Goal: Transaction & Acquisition: Purchase product/service

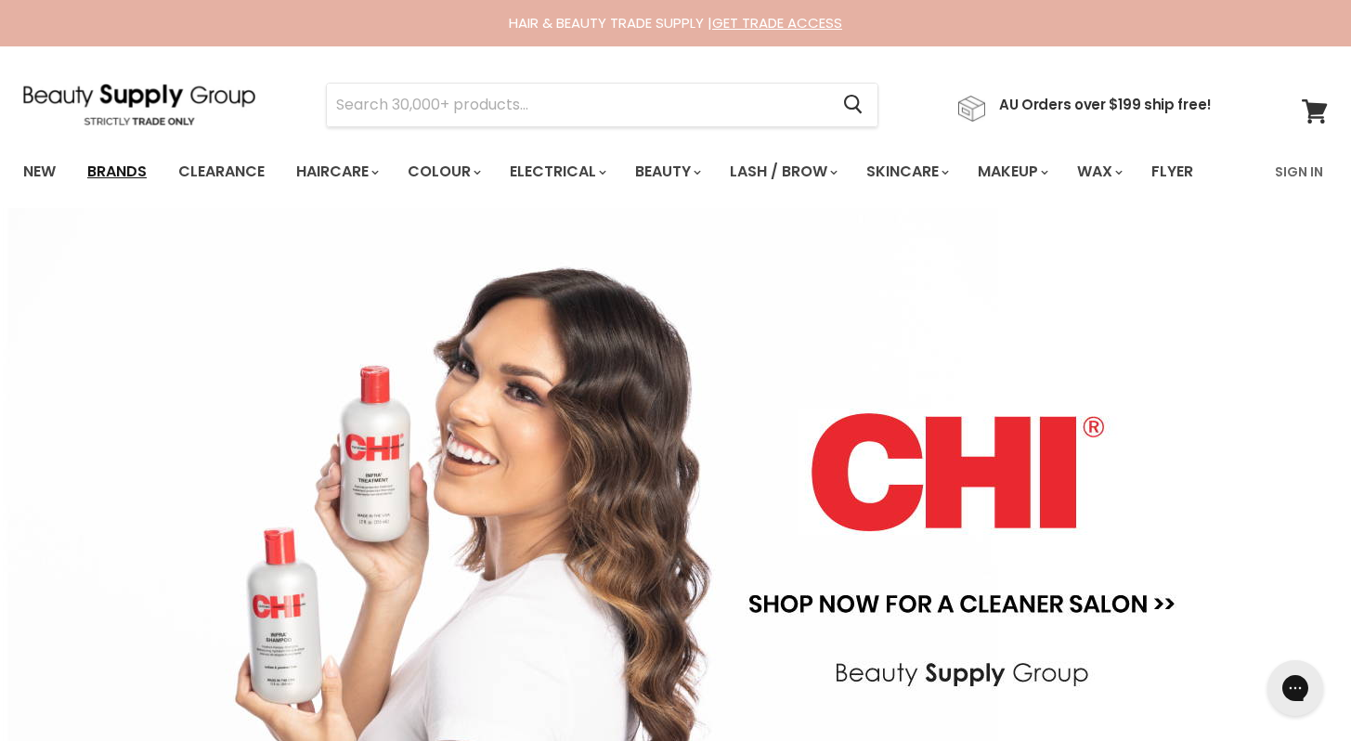
click at [119, 173] on link "Brands" at bounding box center [116, 171] width 87 height 39
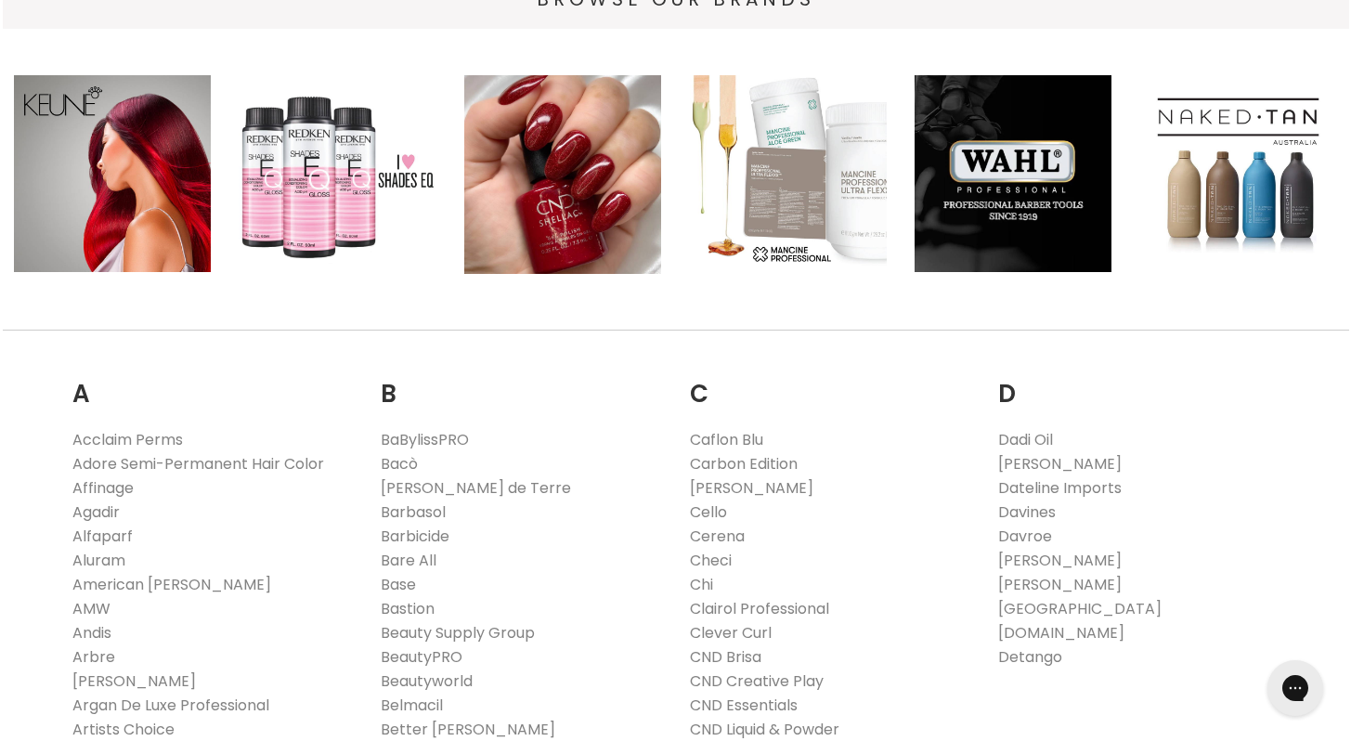
scroll to position [357, 0]
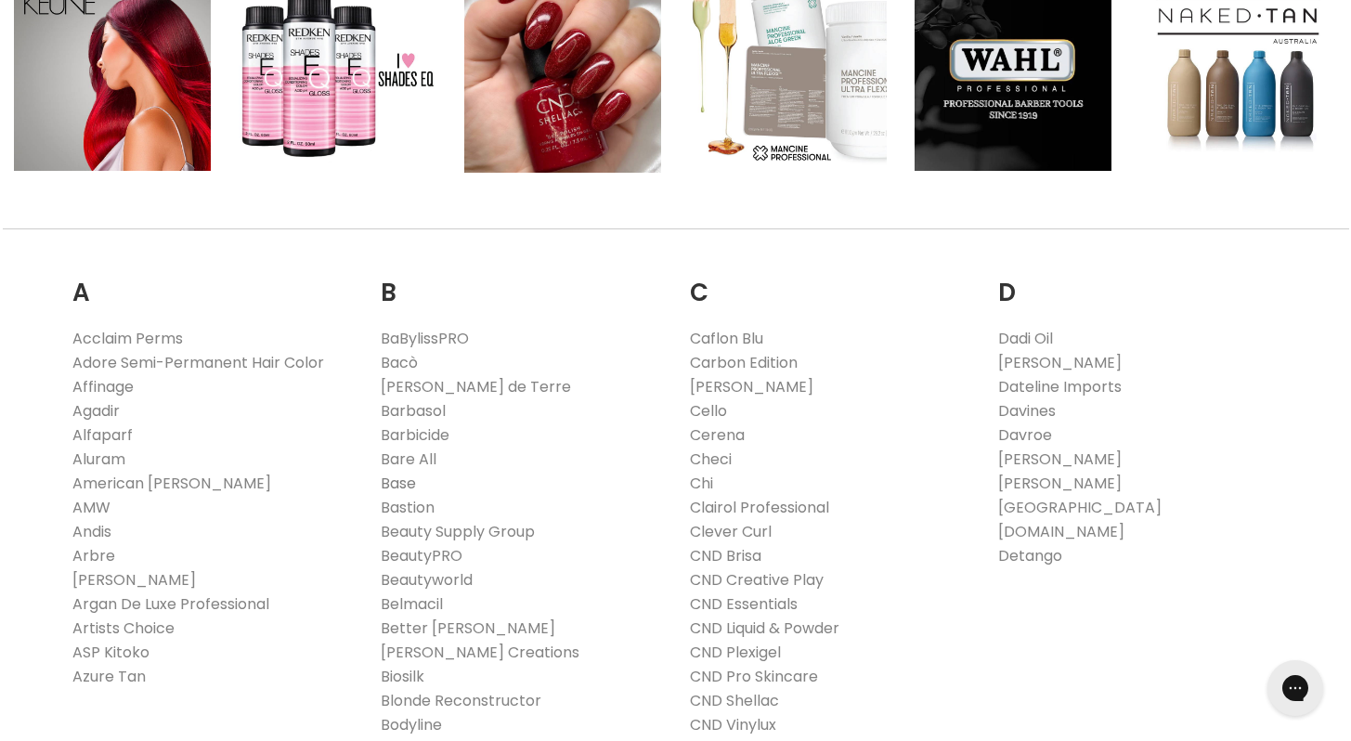
click at [404, 484] on link "Base" at bounding box center [398, 483] width 35 height 21
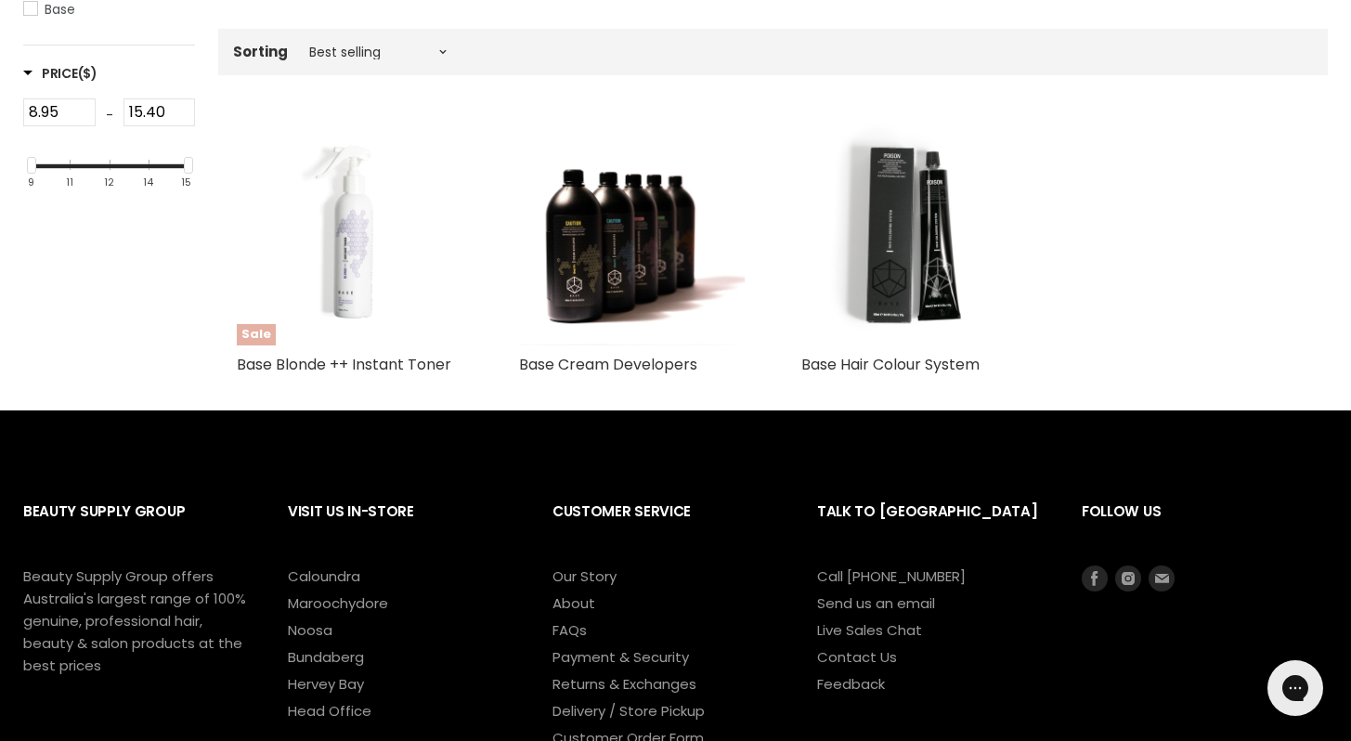
scroll to position [394, 0]
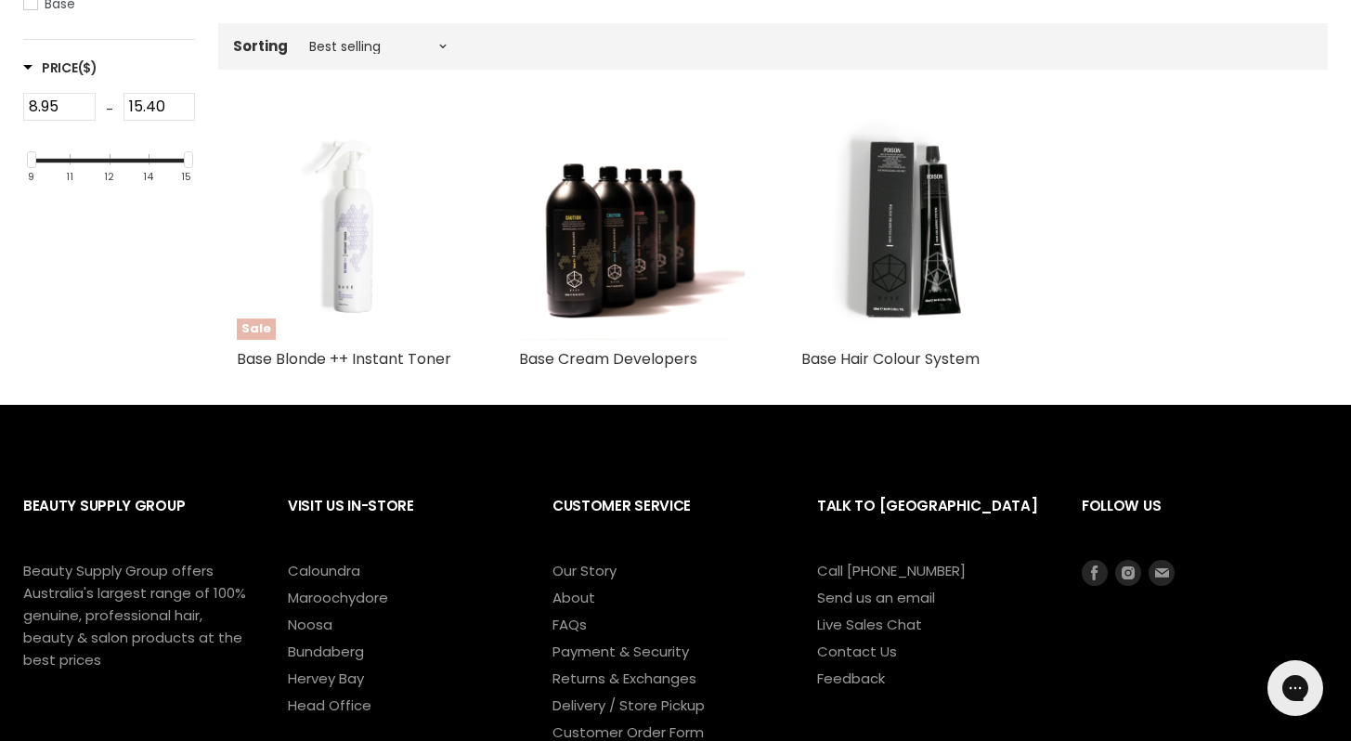
click at [389, 290] on img "Main content" at bounding box center [350, 227] width 227 height 227
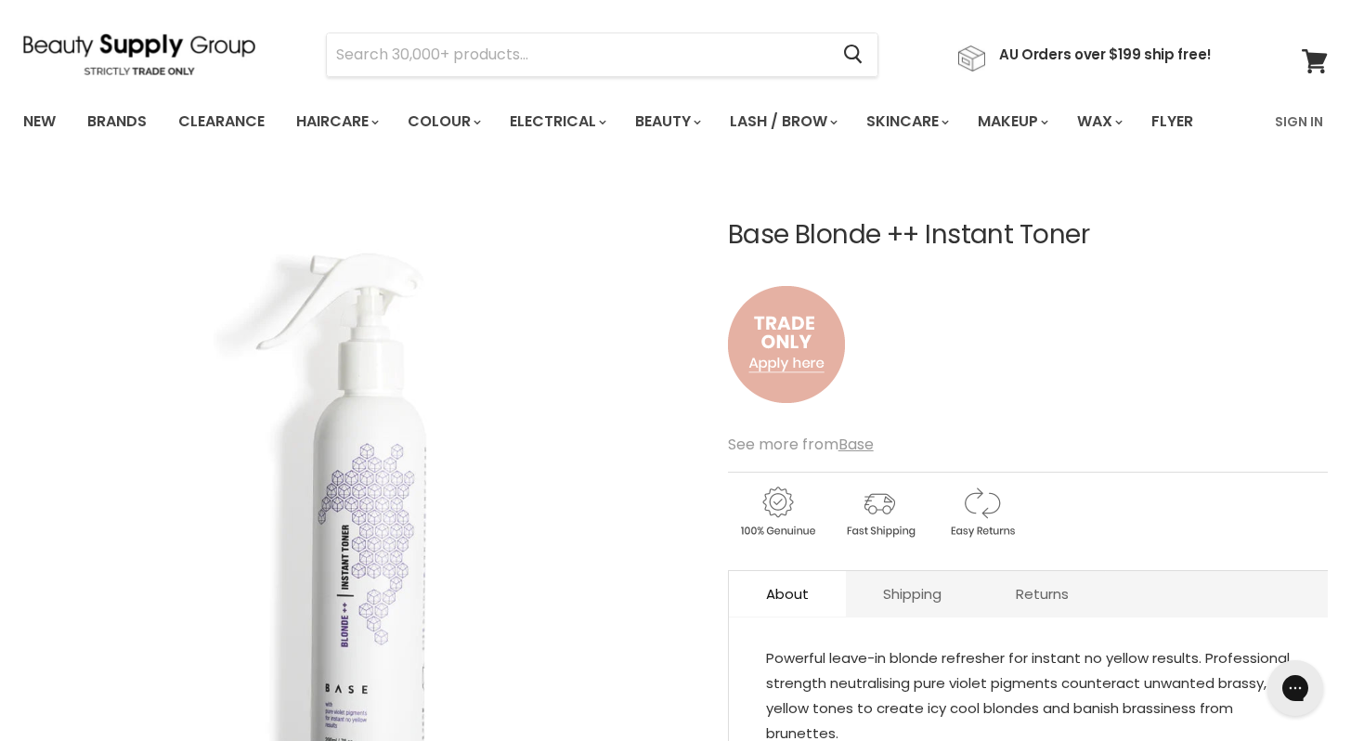
scroll to position [45, 0]
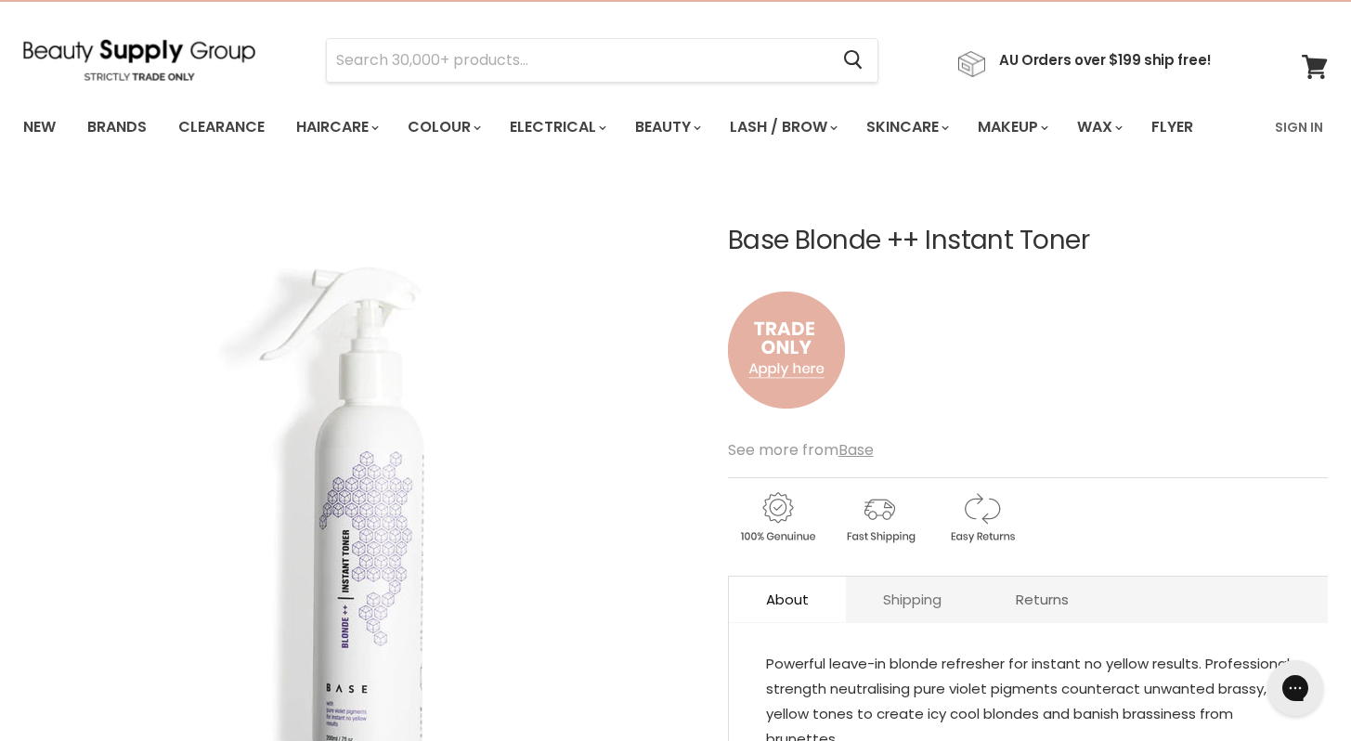
click at [902, 604] on link "Shipping" at bounding box center [912, 599] width 133 height 45
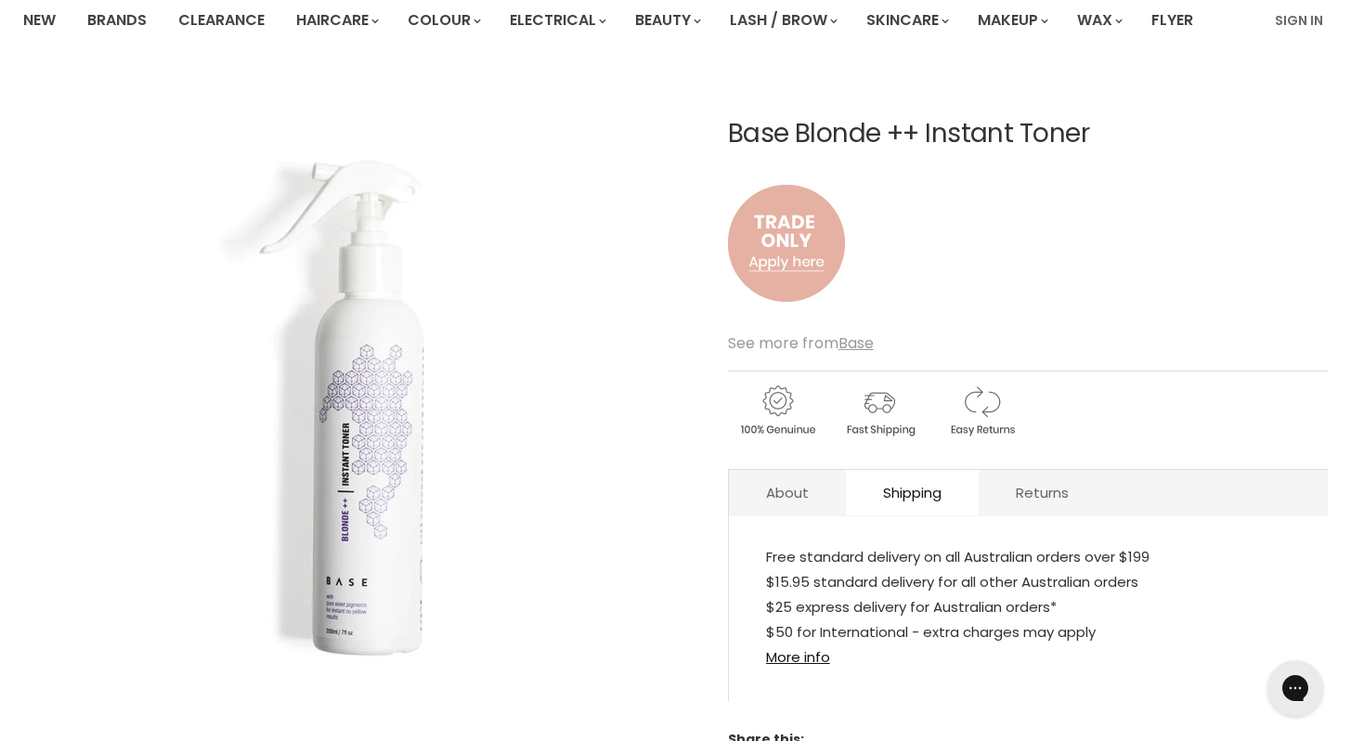
scroll to position [0, 0]
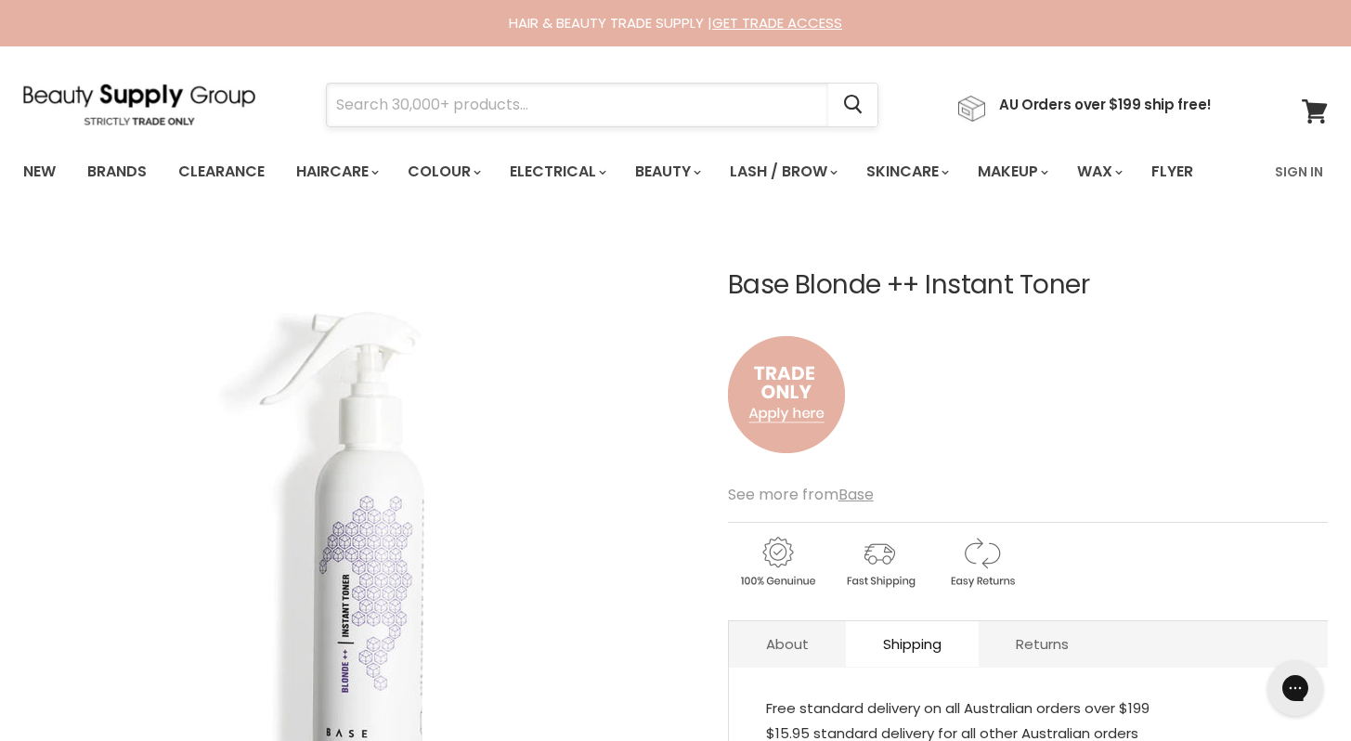
click at [578, 94] on input "Search" at bounding box center [577, 105] width 501 height 43
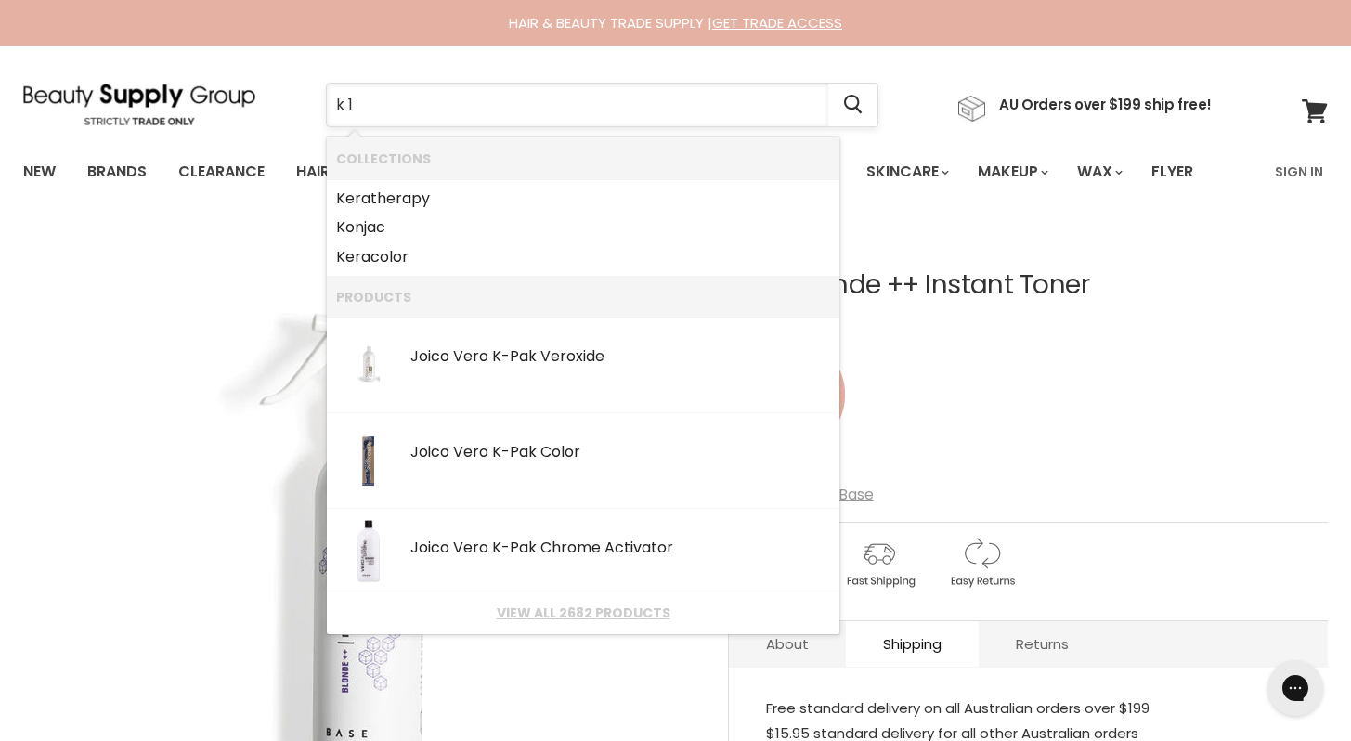
type input "k 18"
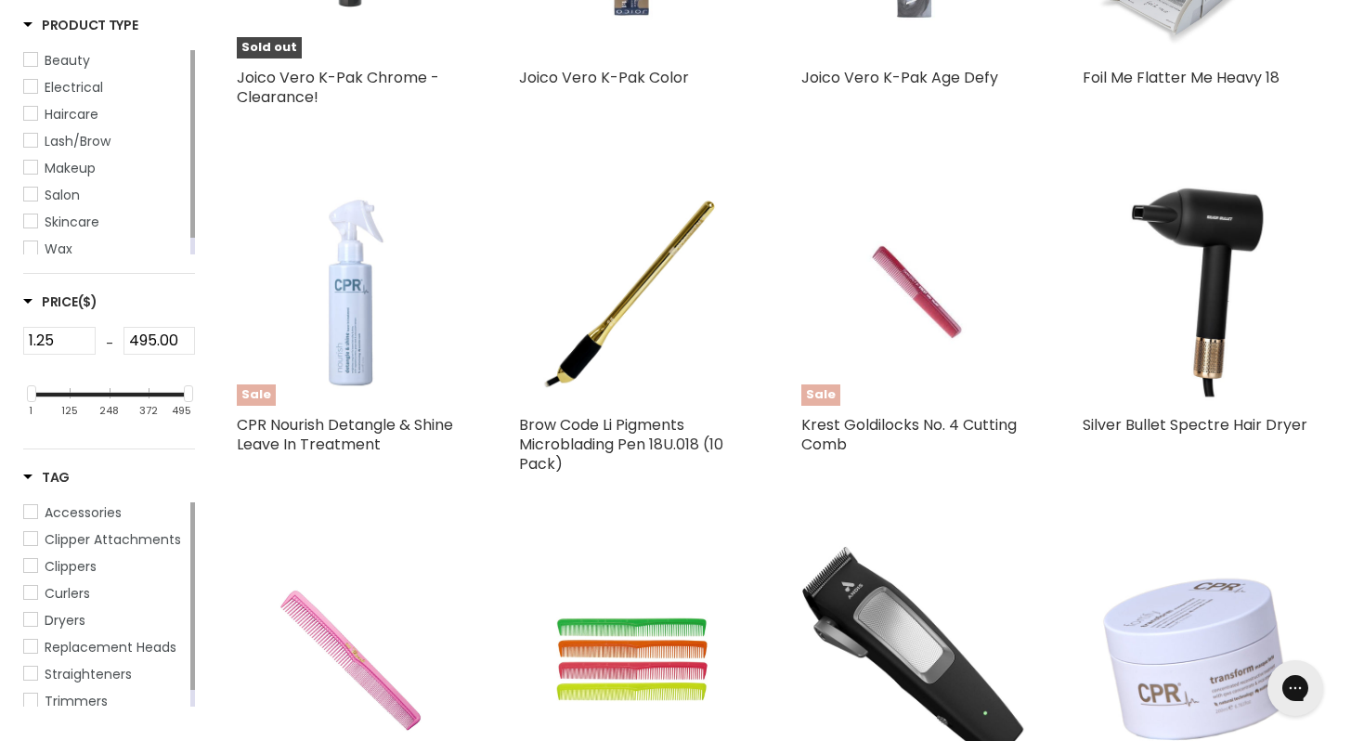
scroll to position [369, 0]
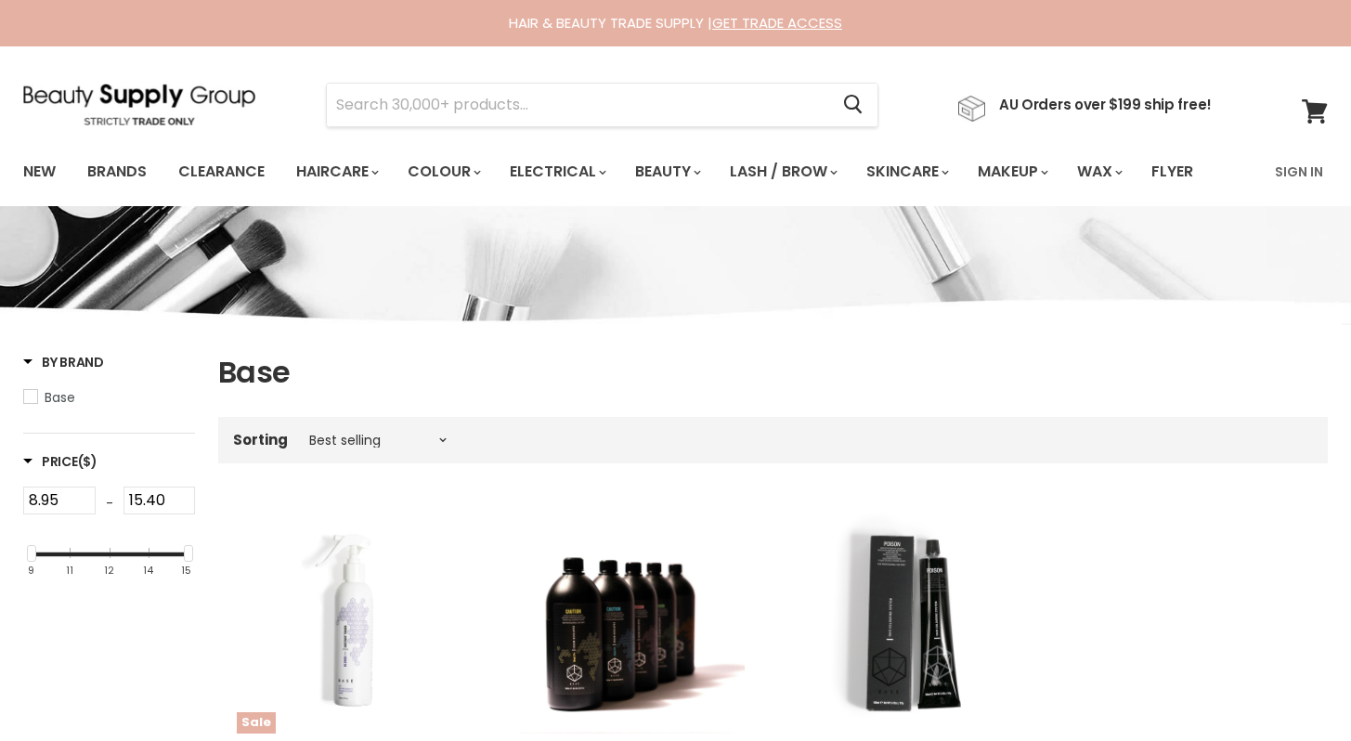
scroll to position [488, 0]
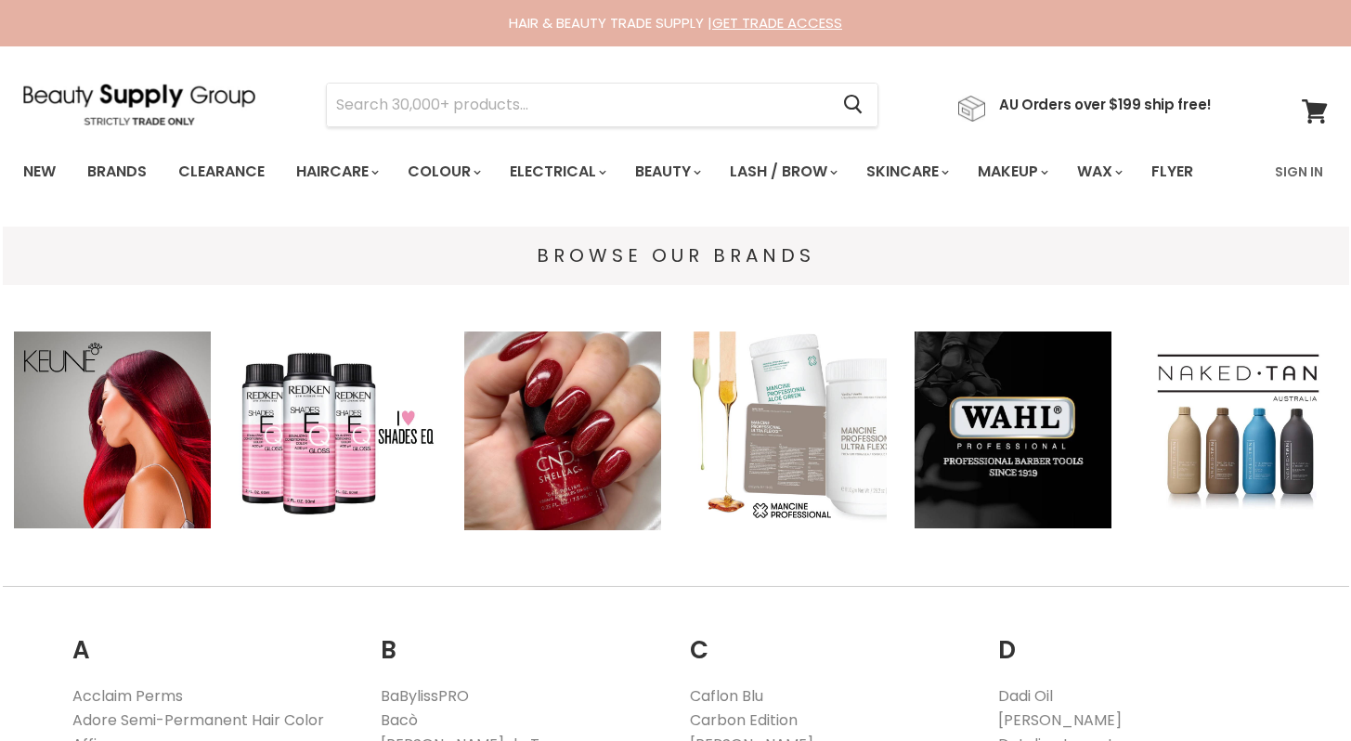
scroll to position [357, 0]
